Goal: Information Seeking & Learning: Learn about a topic

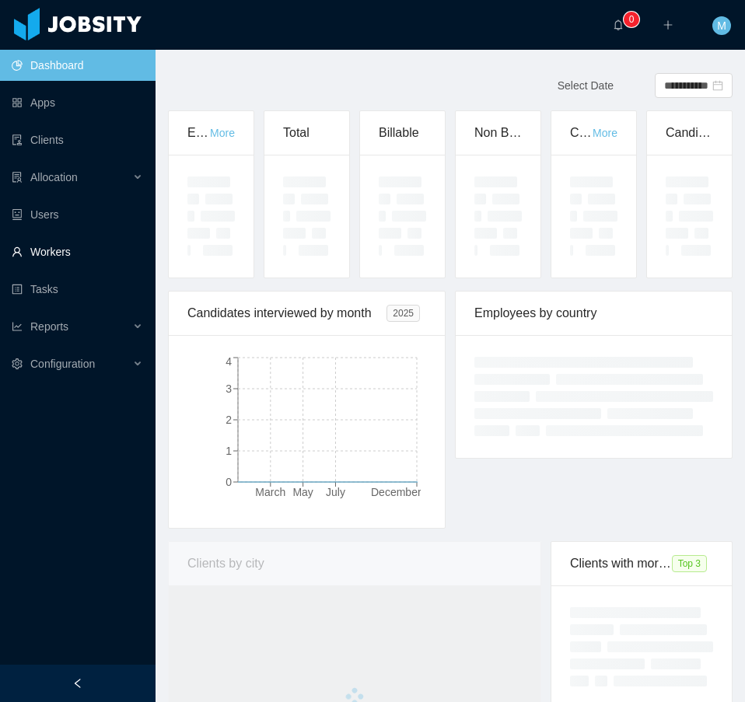
click at [47, 257] on link "Workers" at bounding box center [77, 251] width 131 height 31
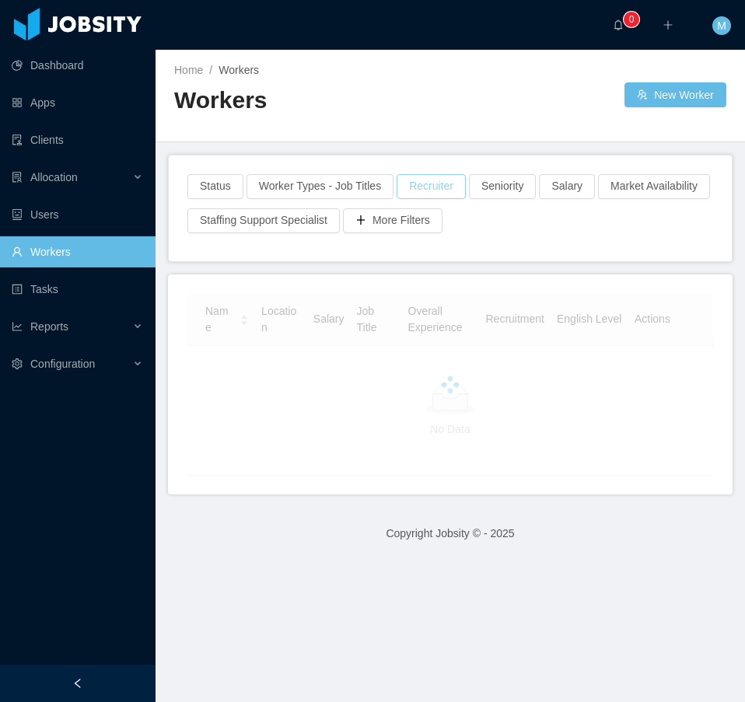
click at [433, 186] on button "Recruiter" at bounding box center [431, 186] width 69 height 25
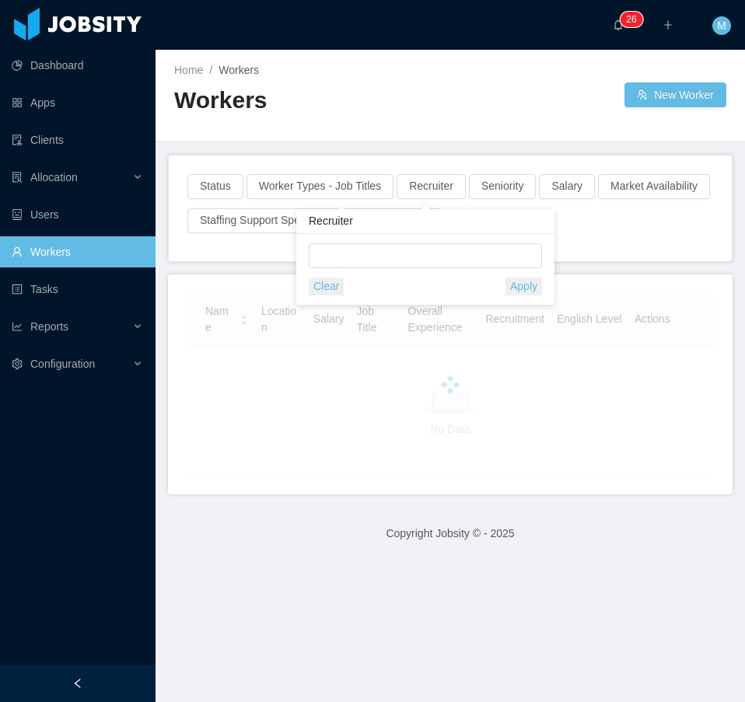
click at [373, 260] on div "Recruiter Clear Apply" at bounding box center [425, 257] width 258 height 96
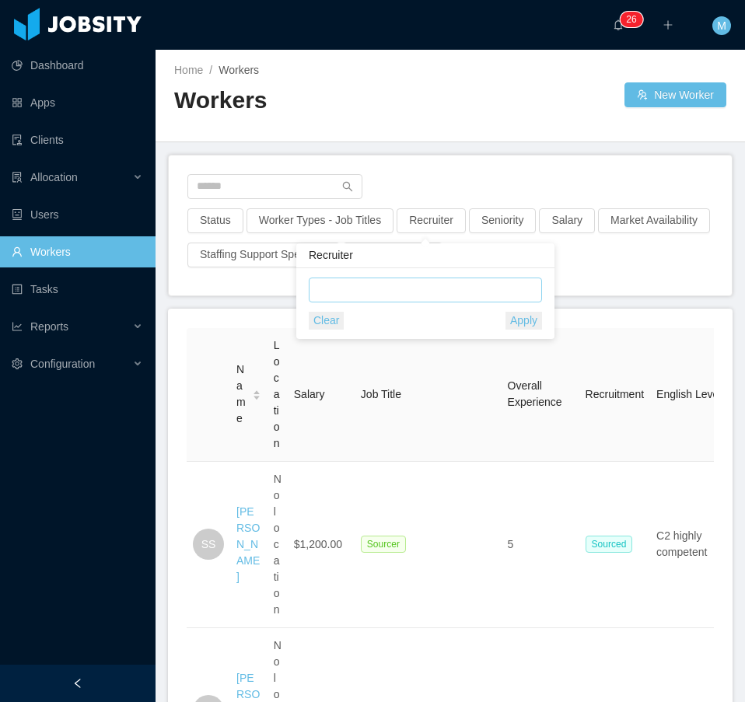
click at [366, 286] on div at bounding box center [422, 289] width 219 height 23
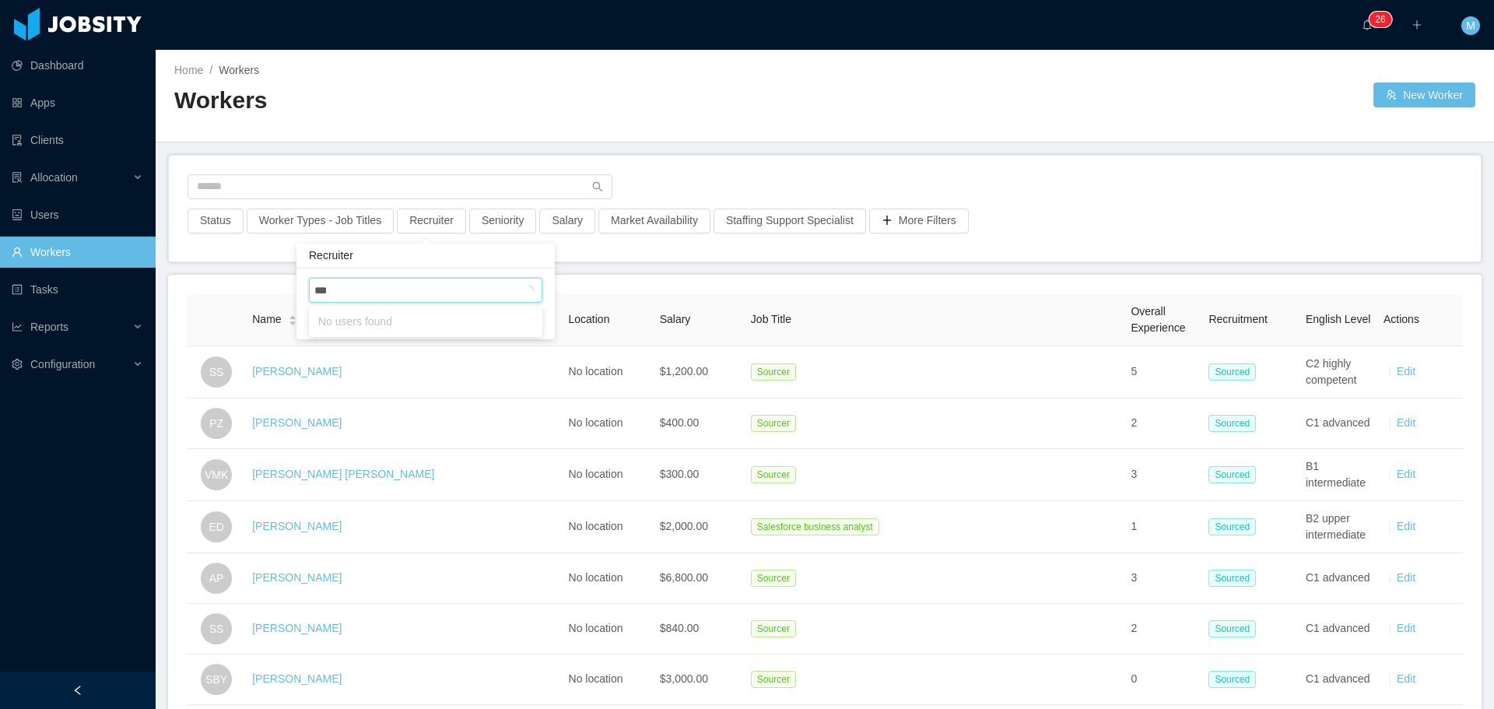
type input "****"
click at [380, 318] on li "[PERSON_NAME]" at bounding box center [425, 321] width 233 height 25
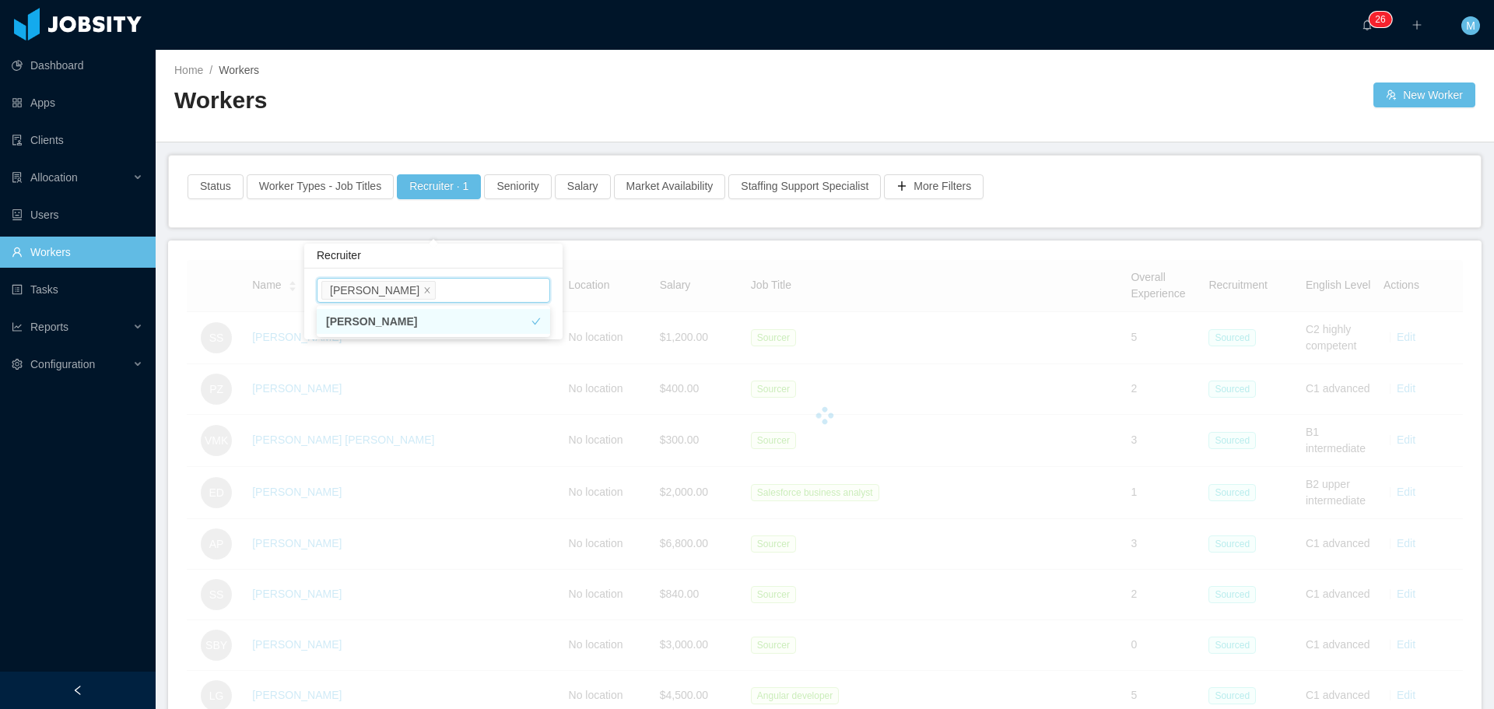
click at [744, 170] on div "Status Worker Types - Job Titles Recruiter · 1 Seniority Salary Market Availabi…" at bounding box center [825, 192] width 1312 height 72
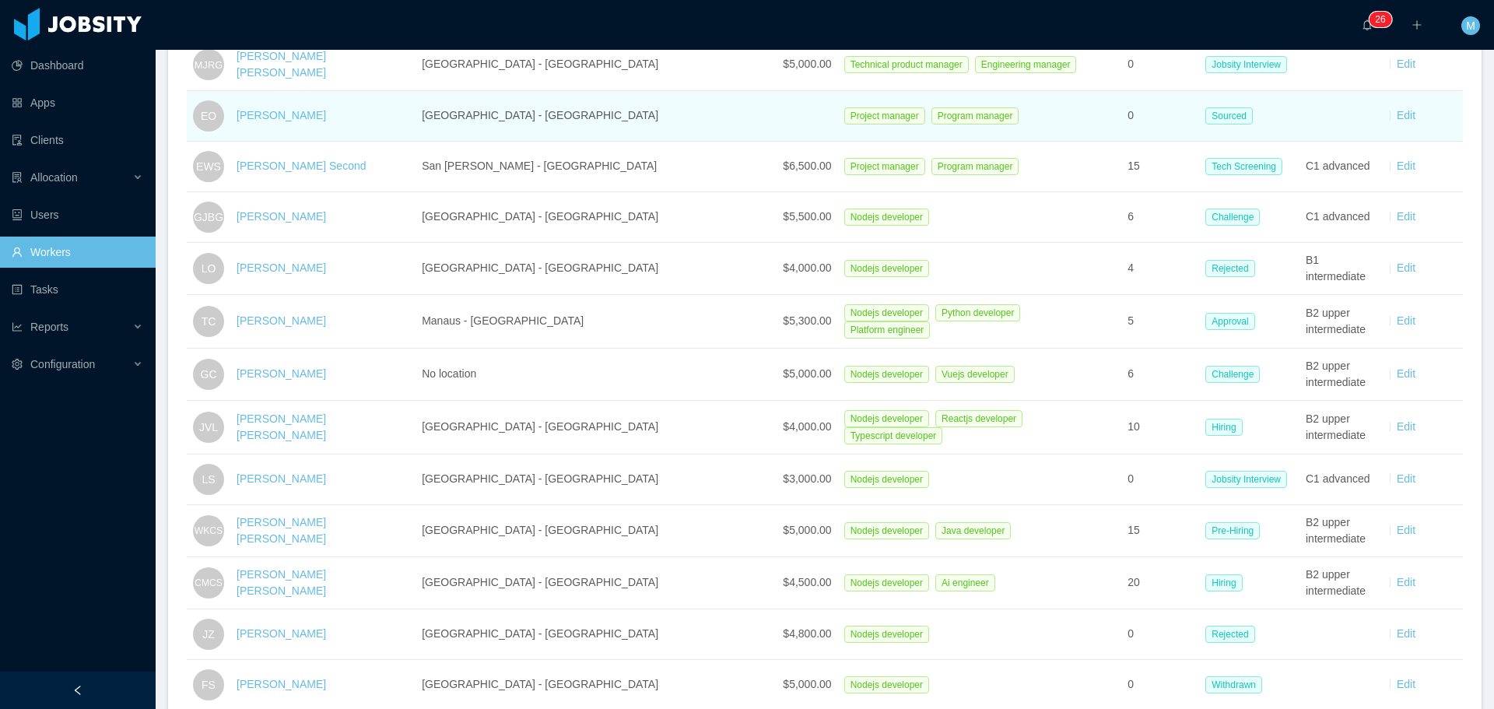
scroll to position [311, 0]
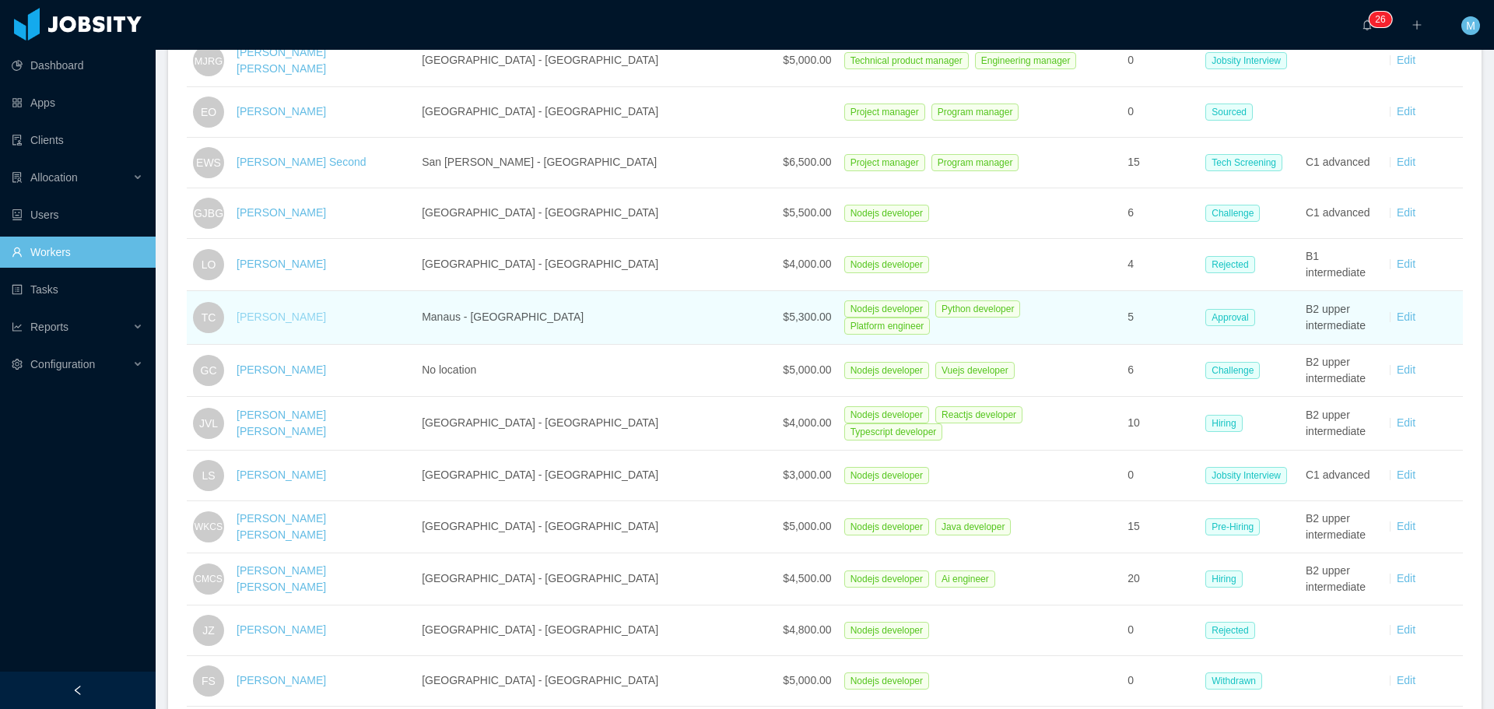
click at [273, 314] on link "[PERSON_NAME]" at bounding box center [280, 316] width 89 height 12
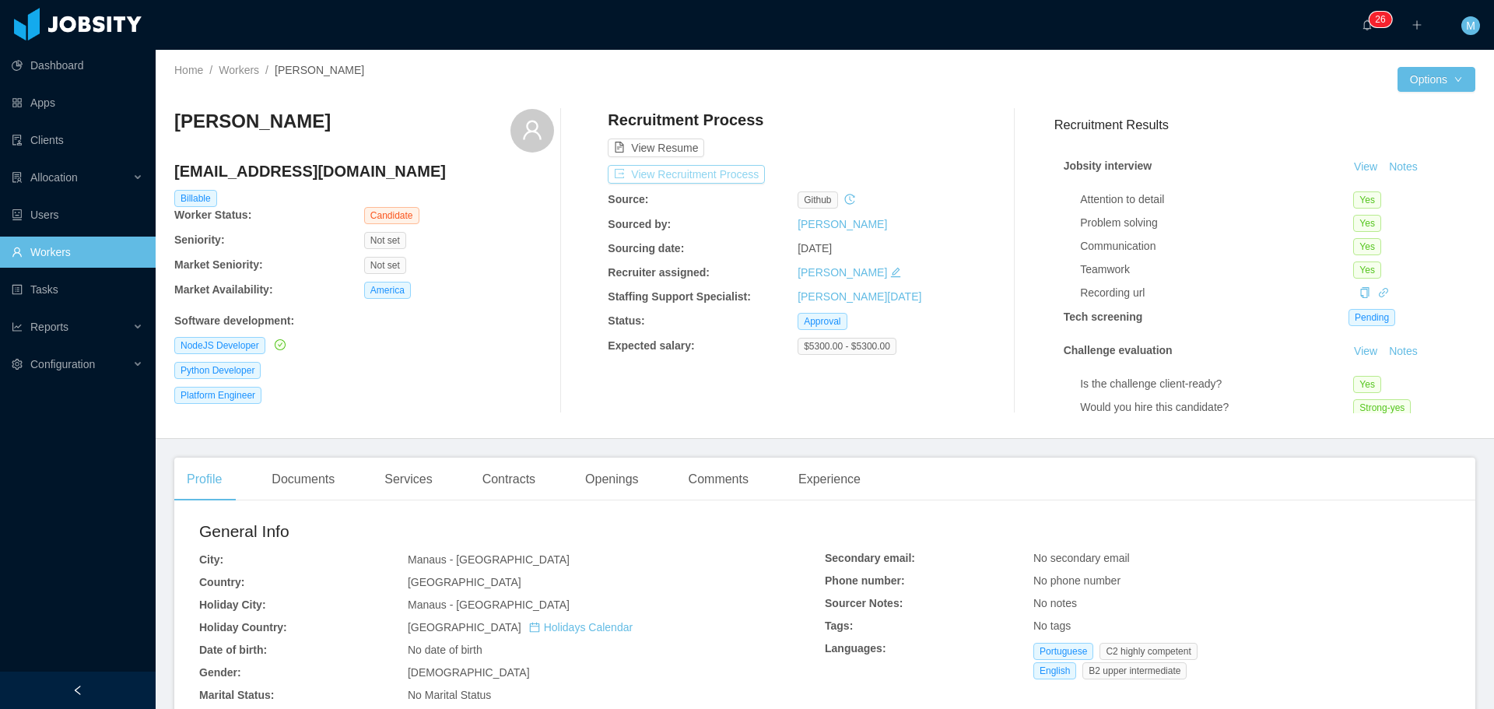
click at [722, 174] on button "View Recruitment Process" at bounding box center [686, 174] width 157 height 19
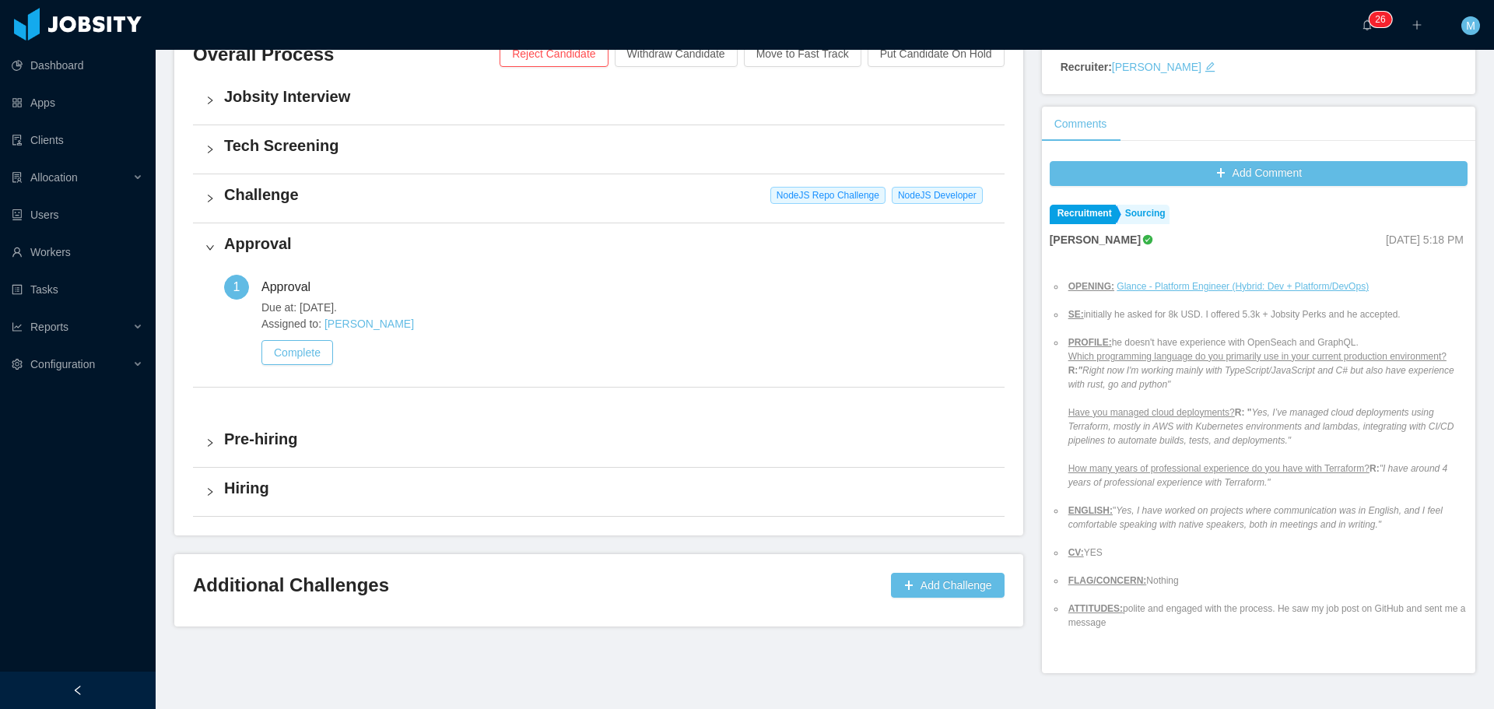
scroll to position [420, 0]
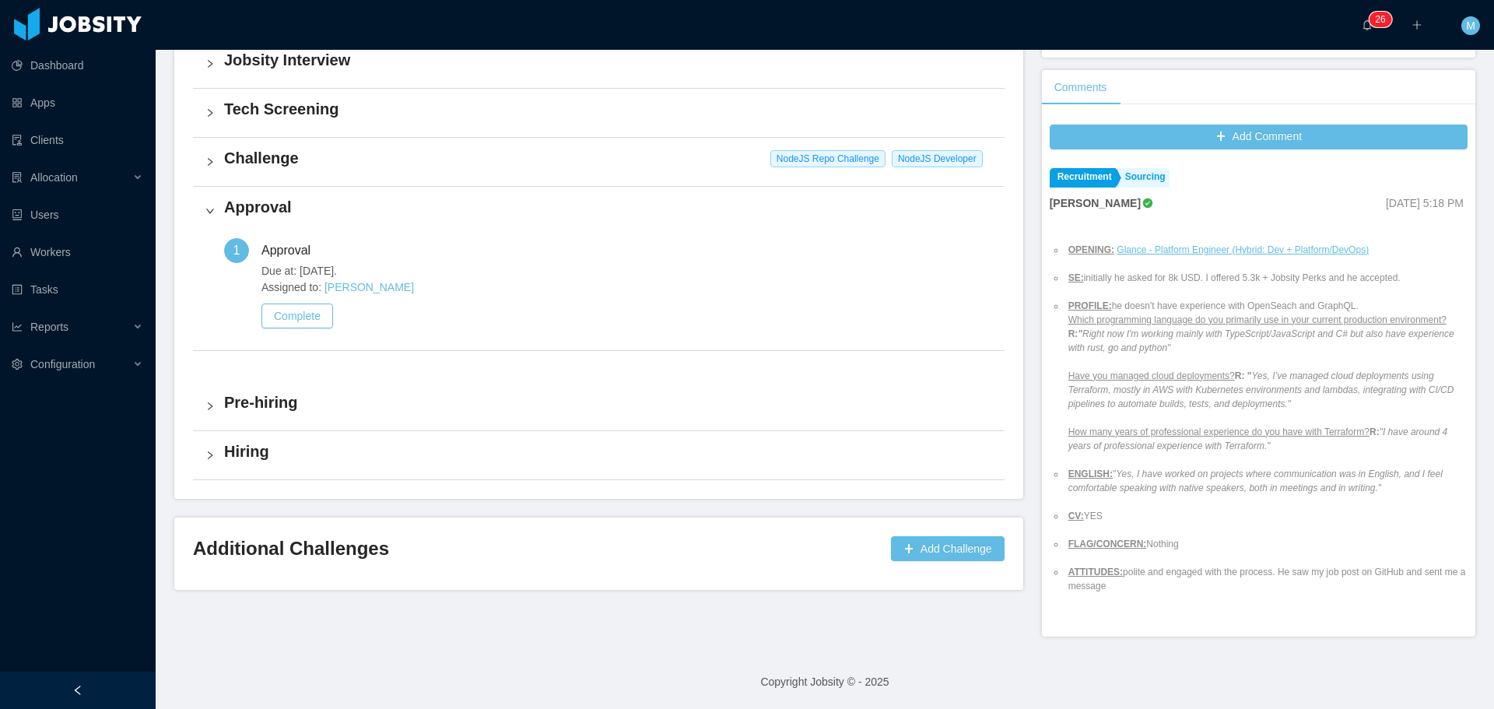
click at [247, 162] on h4 "Challenge" at bounding box center [608, 158] width 768 height 22
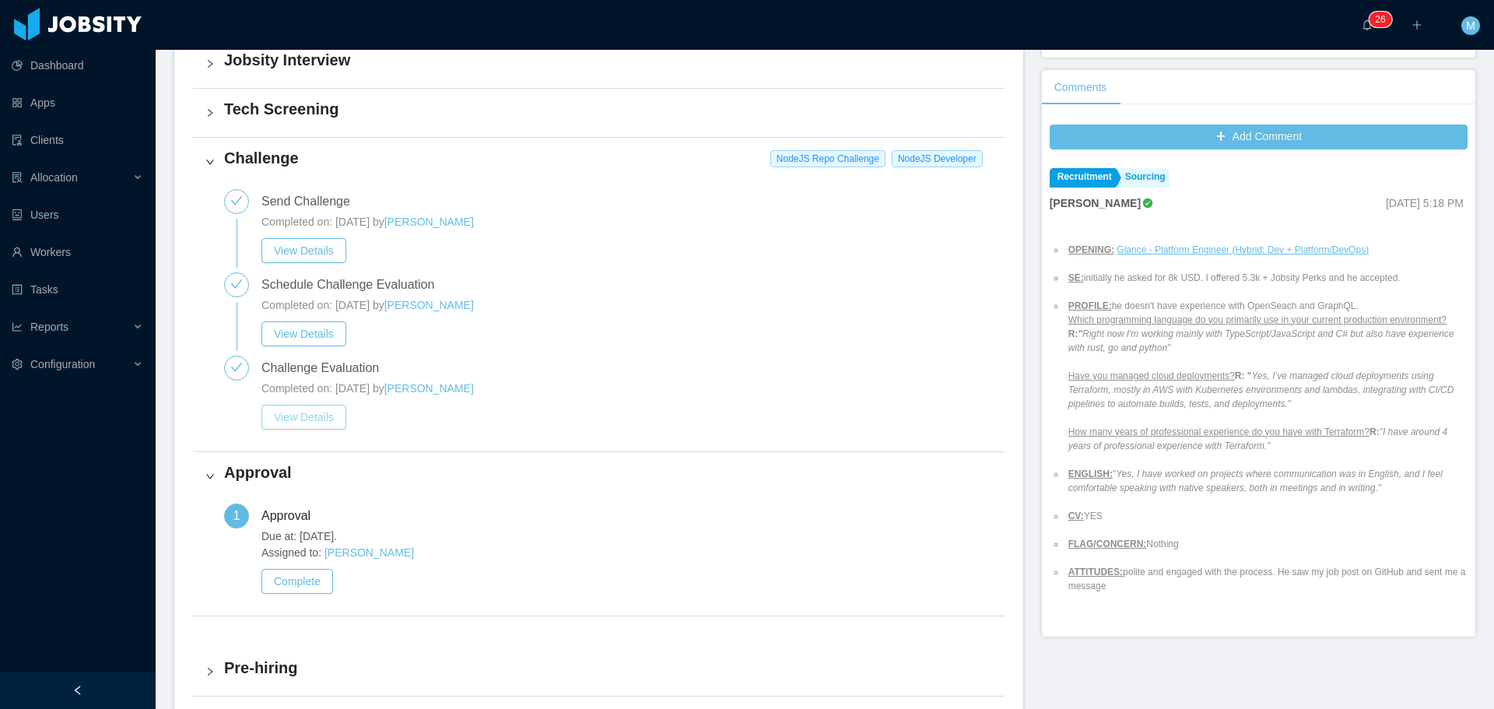
click at [299, 415] on button "View Details" at bounding box center [303, 417] width 85 height 25
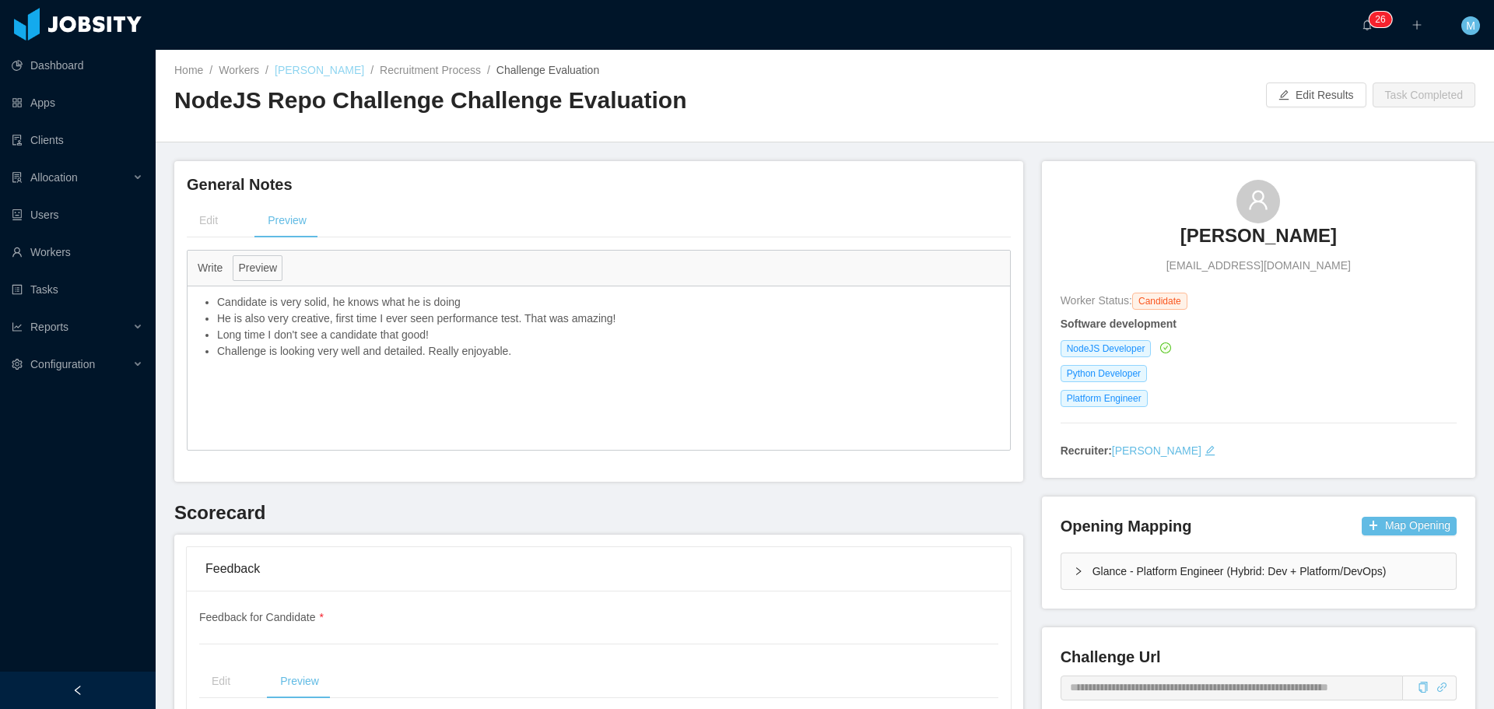
click at [301, 68] on link "[PERSON_NAME]" at bounding box center [319, 70] width 89 height 12
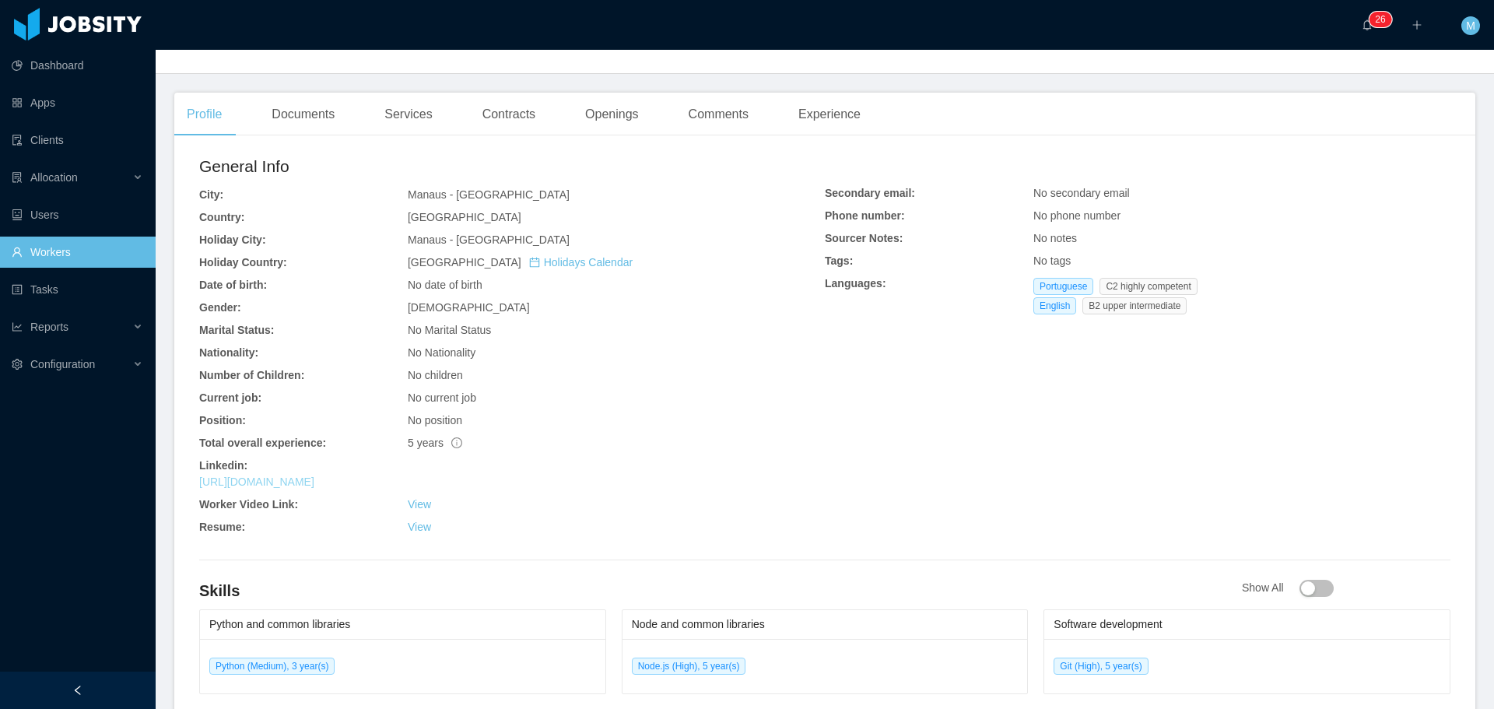
scroll to position [389, 0]
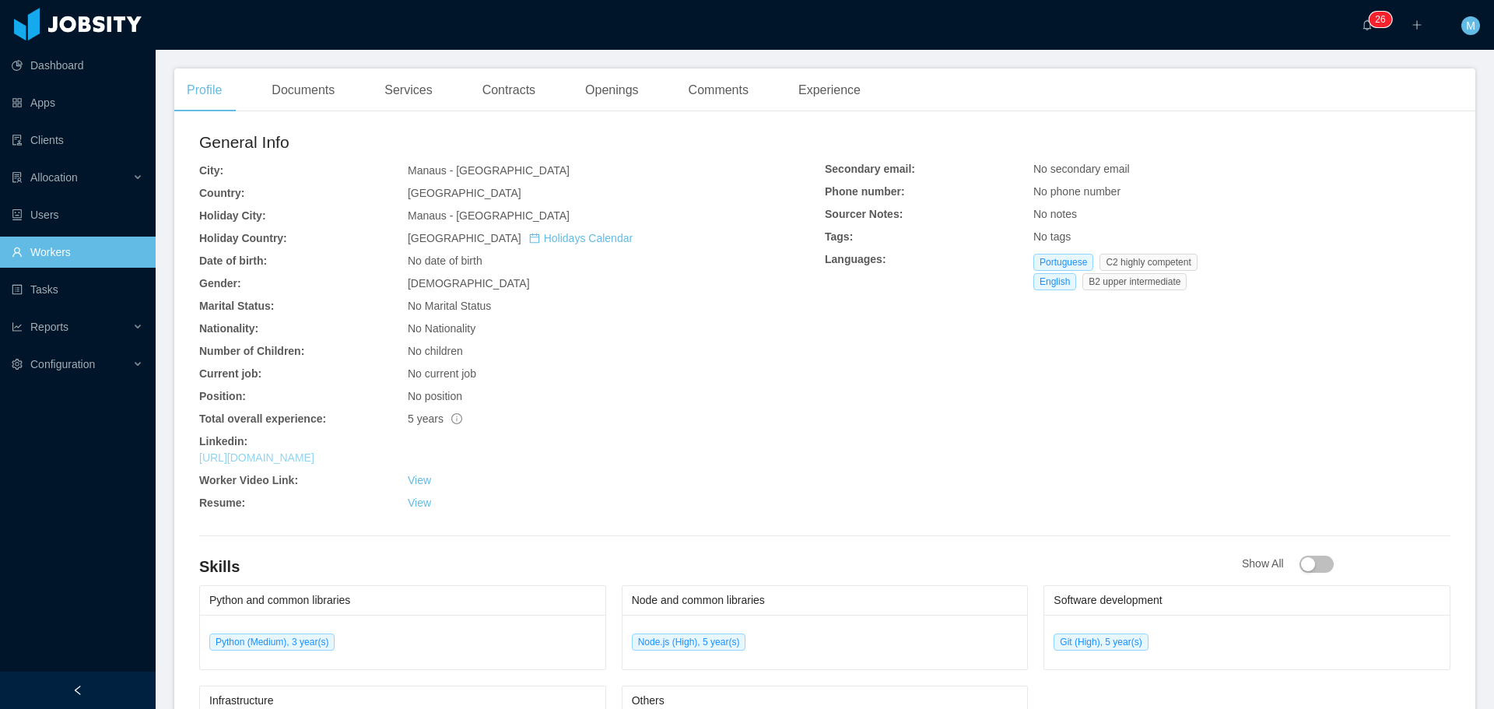
click at [314, 457] on link "[URL][DOMAIN_NAME]" at bounding box center [256, 457] width 115 height 12
